Goal: Task Accomplishment & Management: Manage account settings

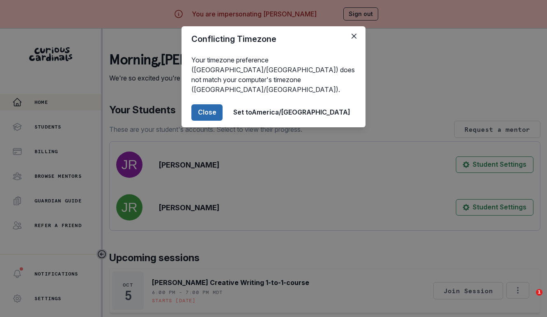
click at [223, 109] on button "Close" at bounding box center [207, 112] width 31 height 16
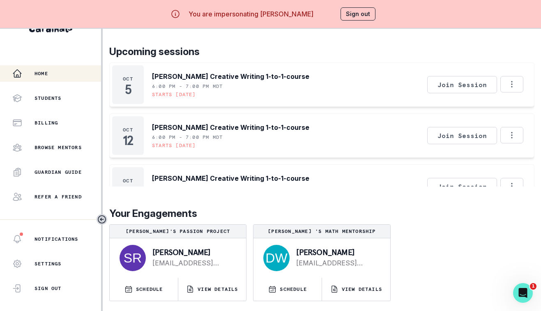
scroll to position [35, 0]
drag, startPoint x: 379, startPoint y: 263, endPoint x: 295, endPoint y: 265, distance: 83.4
click at [295, 265] on div "[PERSON_NAME] [EMAIL_ADDRESS][DOMAIN_NAME]" at bounding box center [336, 258] width 87 height 20
copy link "[EMAIL_ADDRESS][DOMAIN_NAME]"
click at [367, 15] on button "Sign out" at bounding box center [358, 13] width 35 height 13
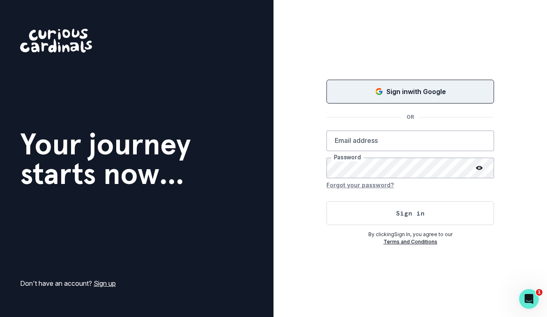
click at [406, 102] on button "Sign in with Google" at bounding box center [411, 92] width 168 height 24
